Goal: Navigation & Orientation: Find specific page/section

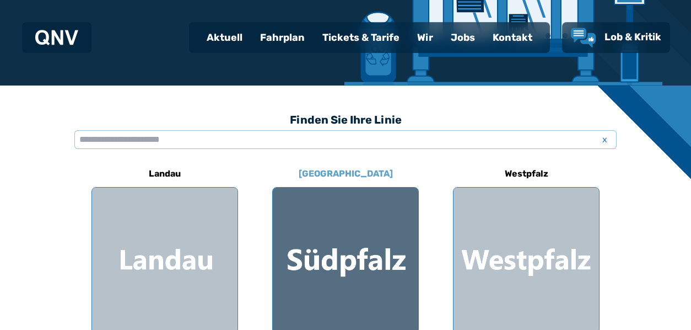
scroll to position [287, 0]
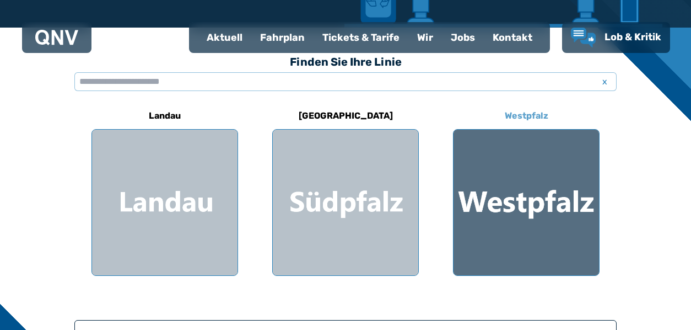
click at [480, 219] on div at bounding box center [527, 203] width 146 height 146
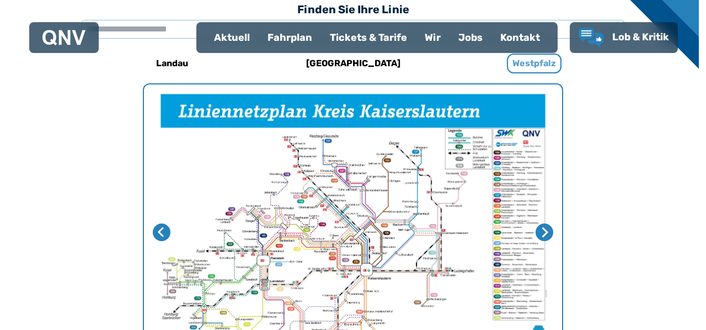
scroll to position [340, 0]
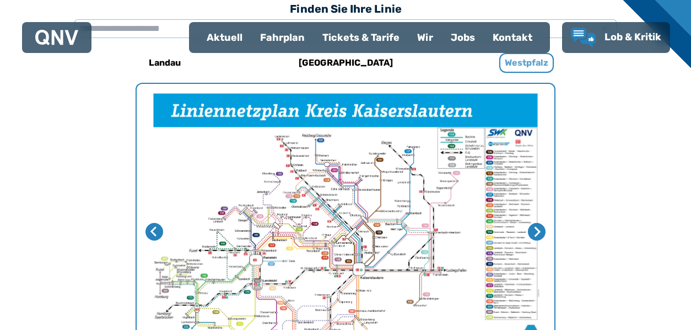
drag, startPoint x: 241, startPoint y: 176, endPoint x: 251, endPoint y: 138, distance: 39.2
click at [251, 138] on img "1 von 4" at bounding box center [346, 231] width 418 height 295
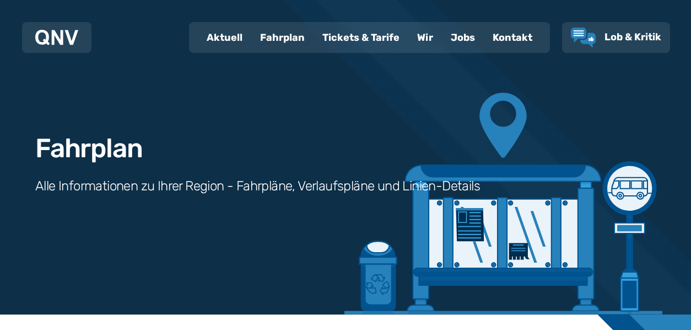
click at [287, 42] on div "Fahrplan" at bounding box center [282, 37] width 62 height 29
click at [283, 40] on div "Fahrplan" at bounding box center [282, 37] width 62 height 29
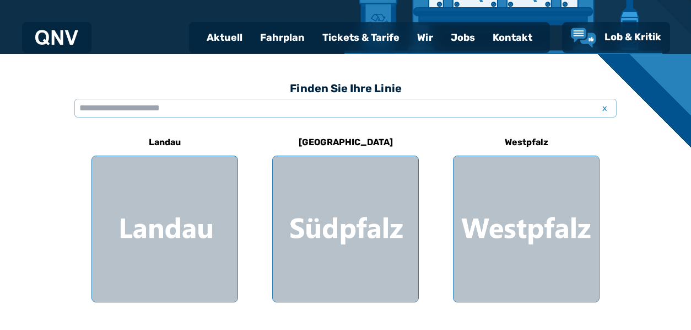
scroll to position [287, 0]
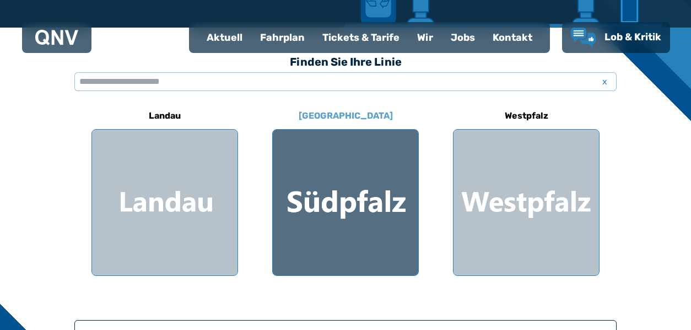
click at [342, 169] on div at bounding box center [346, 203] width 146 height 146
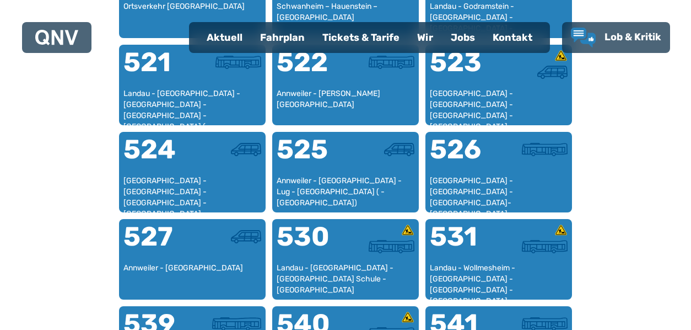
scroll to position [512, 0]
